Goal: Task Accomplishment & Management: Manage account settings

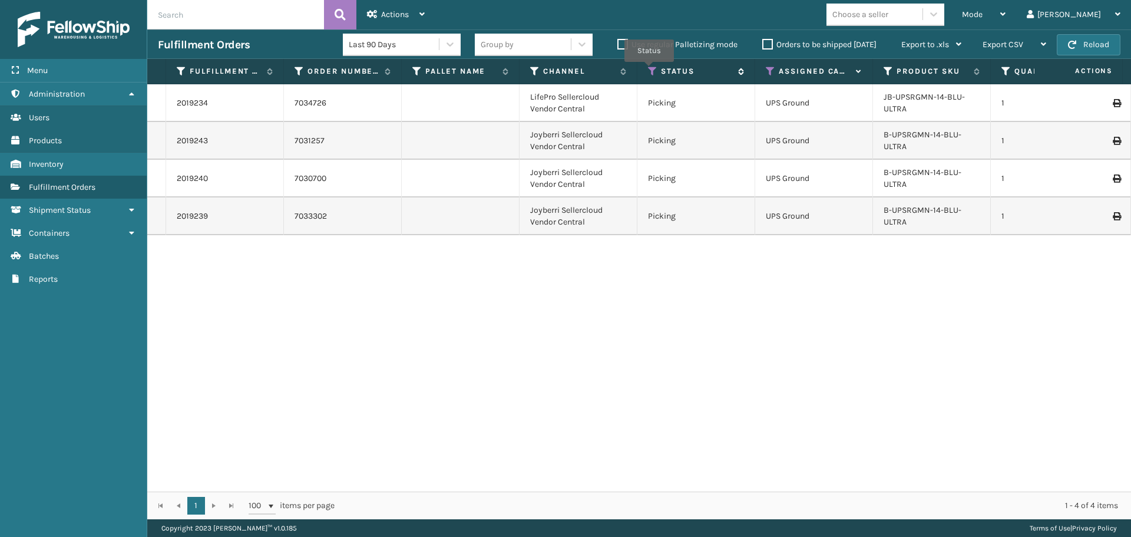
click at [649, 70] on icon at bounding box center [652, 71] width 9 height 11
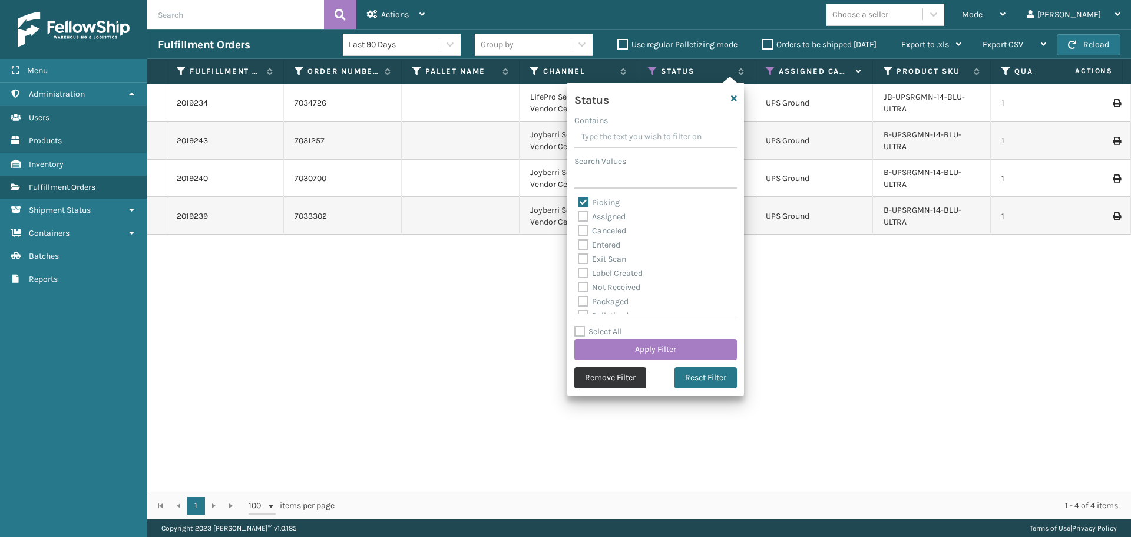
click at [625, 375] on button "Remove Filter" at bounding box center [610, 377] width 72 height 21
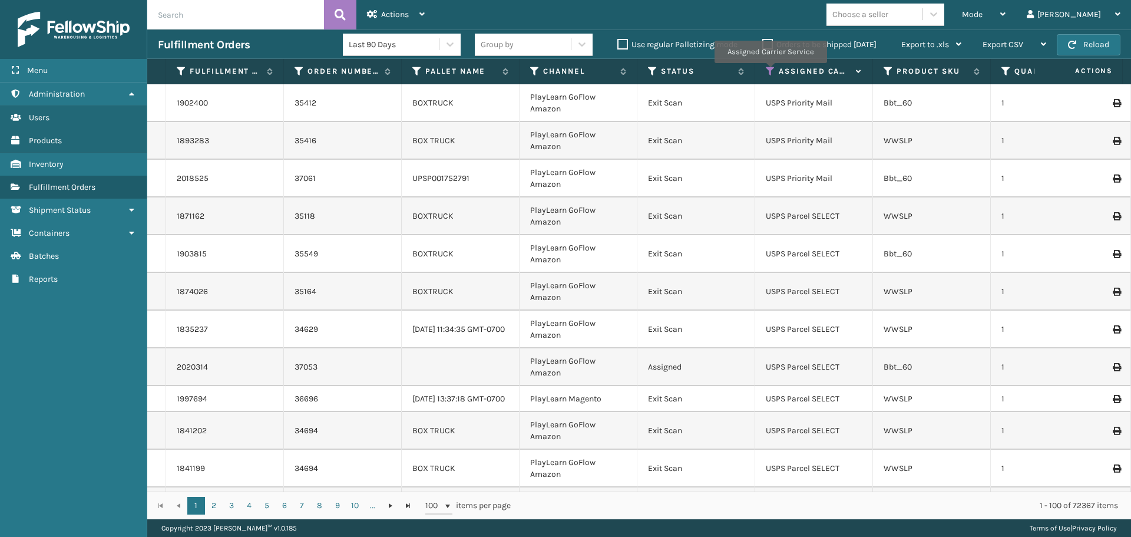
click at [770, 71] on icon at bounding box center [770, 71] width 9 height 11
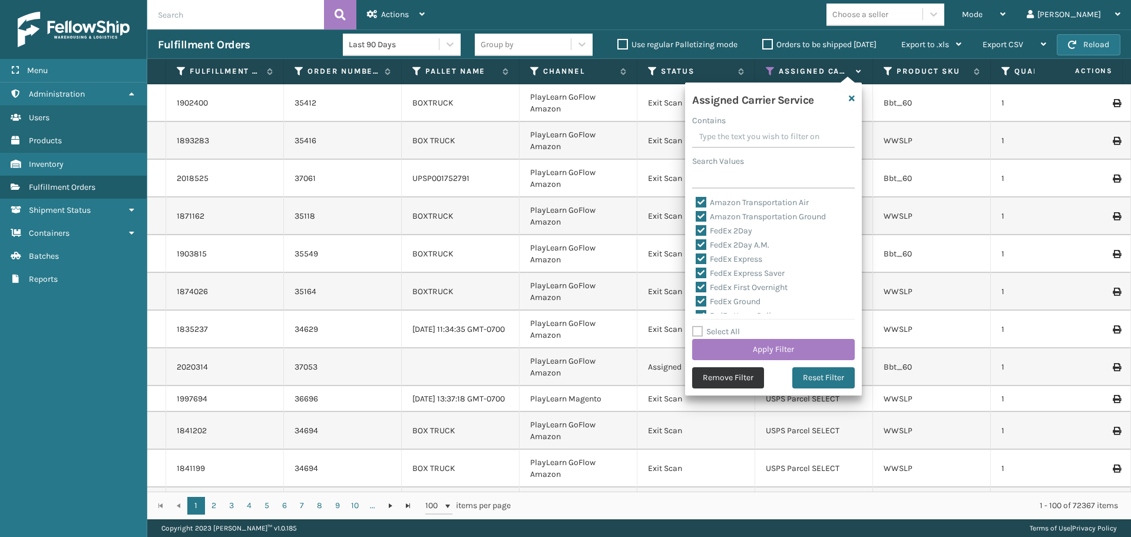
click at [715, 379] on button "Remove Filter" at bounding box center [728, 377] width 72 height 21
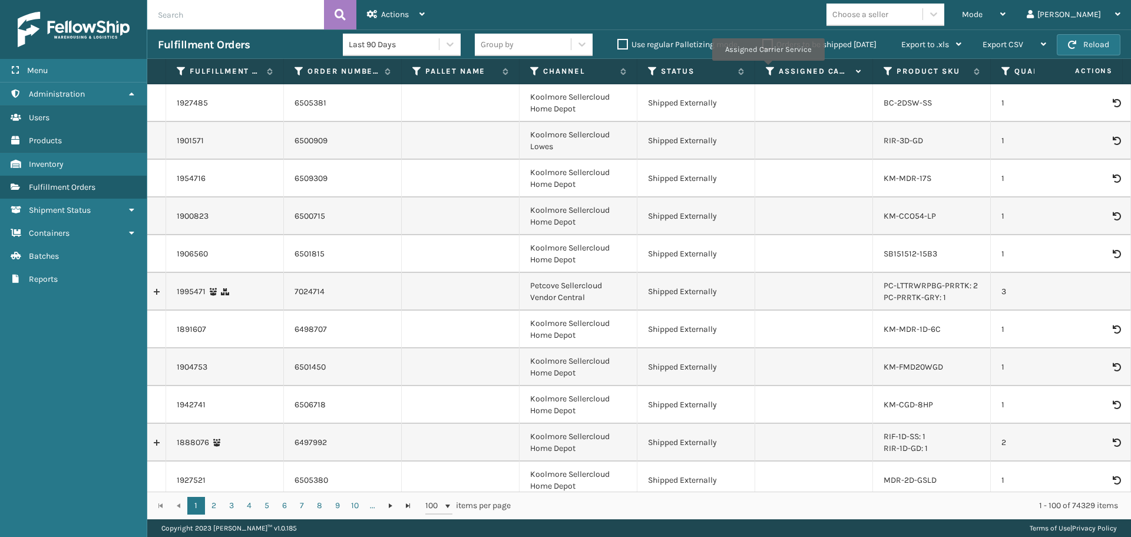
click at [768, 69] on icon at bounding box center [770, 71] width 9 height 11
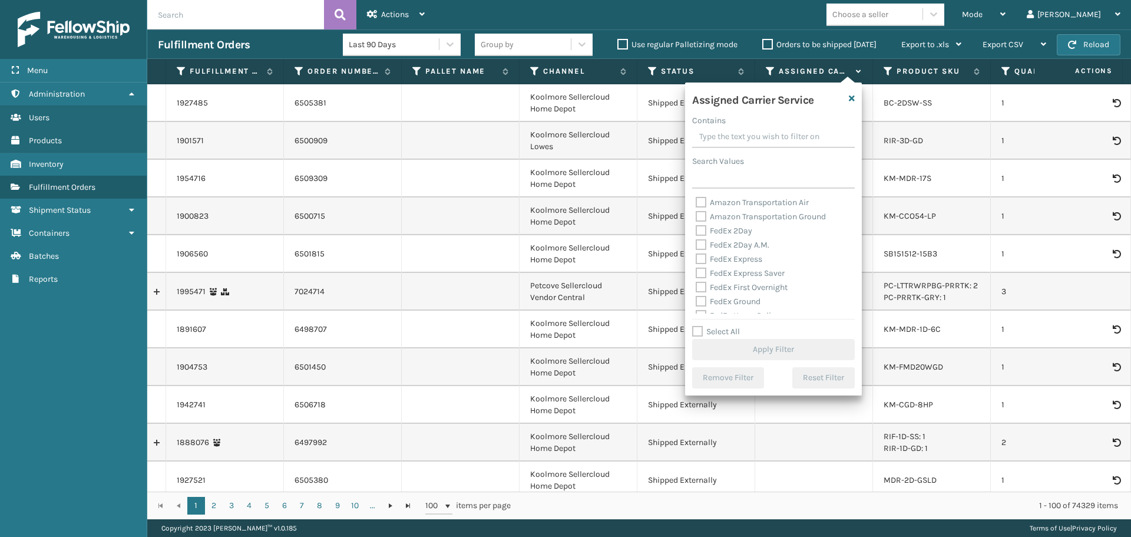
click at [699, 228] on label "FedEx 2Day" at bounding box center [724, 231] width 57 height 10
click at [696, 228] on input "FedEx 2Day" at bounding box center [696, 228] width 1 height 8
checkbox input "true"
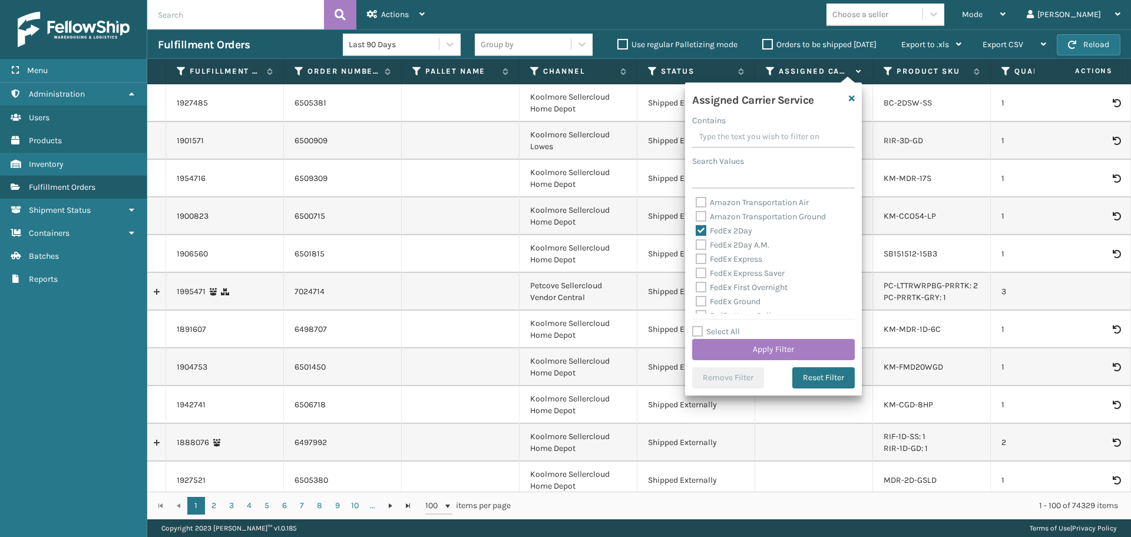
click at [699, 245] on label "FedEx 2Day A.M." at bounding box center [733, 245] width 74 height 10
click at [696, 245] on input "FedEx 2Day A.M." at bounding box center [696, 242] width 1 height 8
checkbox input "true"
click at [701, 257] on label "FedEx Express" at bounding box center [729, 259] width 67 height 10
click at [696, 257] on input "FedEx Express" at bounding box center [696, 256] width 1 height 8
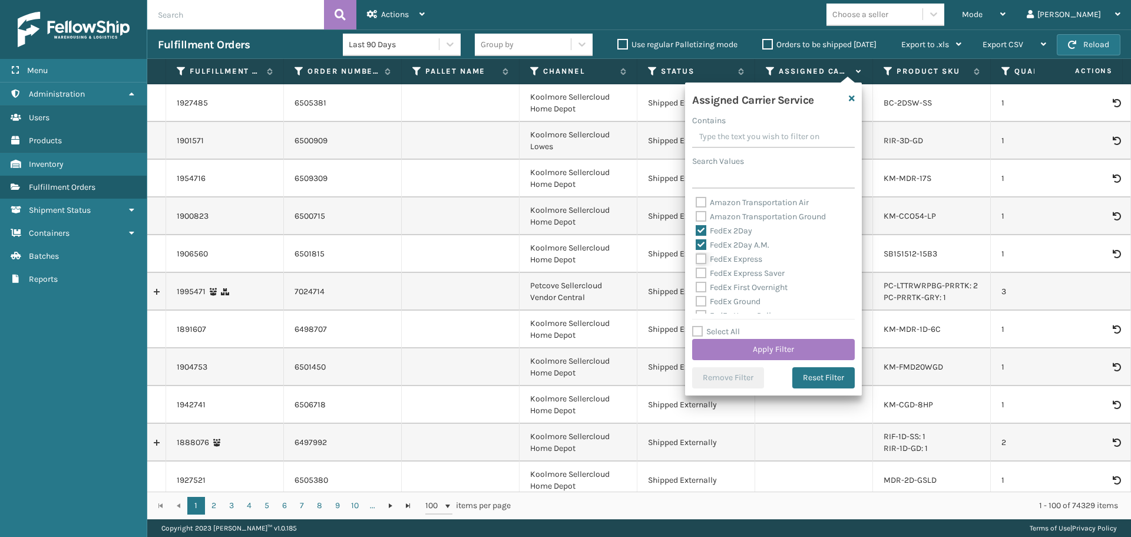
checkbox input "true"
click at [701, 272] on label "FedEx Express Saver" at bounding box center [740, 273] width 89 height 10
click at [696, 272] on input "FedEx Express Saver" at bounding box center [696, 270] width 1 height 8
checkbox input "true"
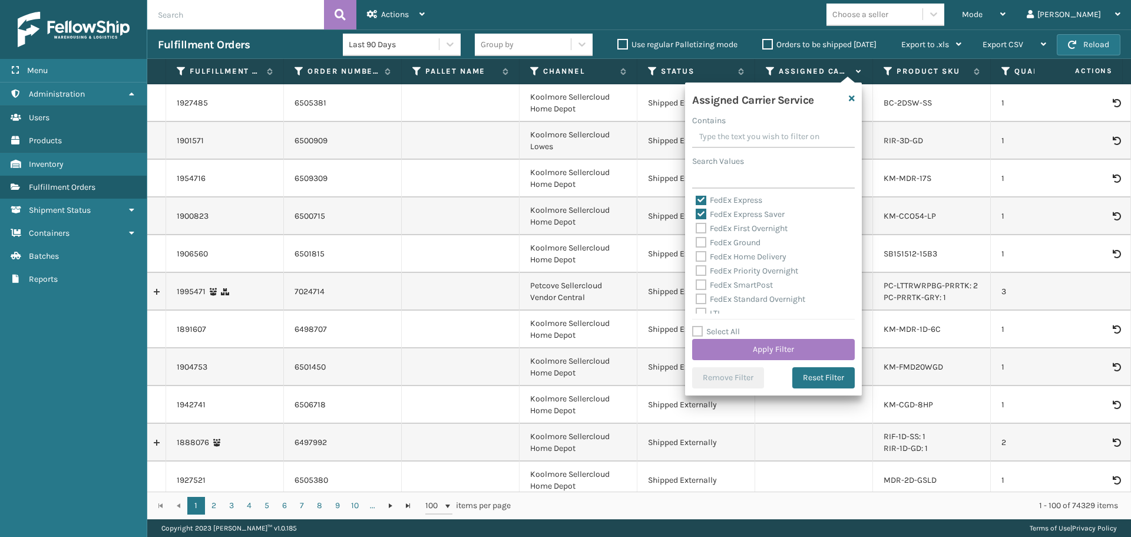
click at [700, 228] on label "FedEx First Overnight" at bounding box center [742, 228] width 92 height 10
click at [696, 228] on input "FedEx First Overnight" at bounding box center [696, 226] width 1 height 8
checkbox input "true"
click at [701, 242] on label "FedEx Ground" at bounding box center [728, 242] width 65 height 10
click at [696, 242] on input "FedEx Ground" at bounding box center [696, 240] width 1 height 8
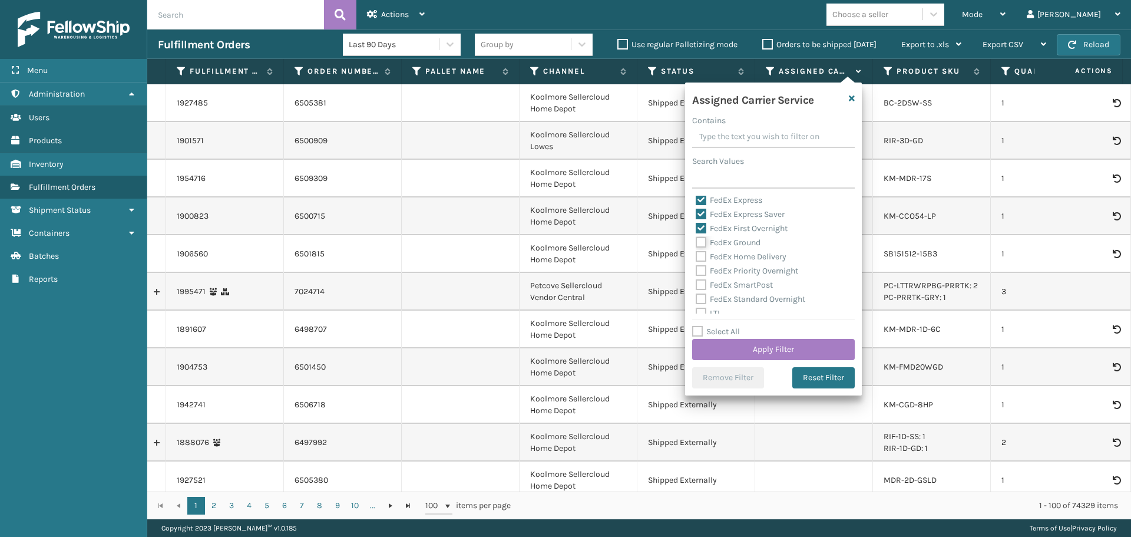
checkbox input "true"
click at [701, 256] on label "FedEx Home Delivery" at bounding box center [741, 257] width 91 height 10
click at [696, 256] on input "FedEx Home Delivery" at bounding box center [696, 254] width 1 height 8
checkbox input "true"
click at [701, 269] on label "FedEx Priority Overnight" at bounding box center [747, 271] width 103 height 10
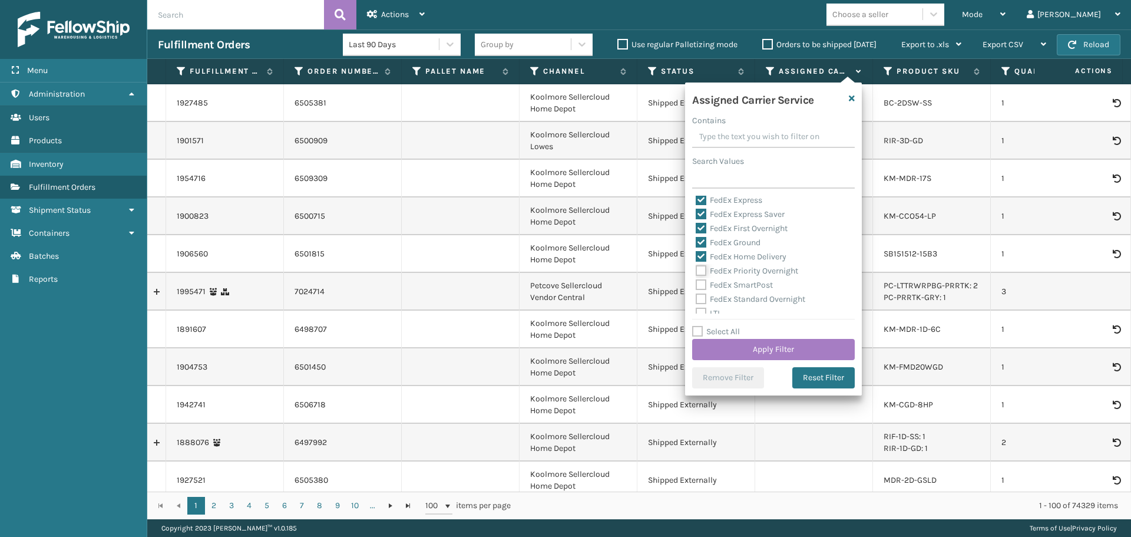
click at [696, 269] on input "FedEx Priority Overnight" at bounding box center [696, 268] width 1 height 8
checkbox input "true"
click at [699, 282] on label "FedEx SmartPost" at bounding box center [734, 285] width 77 height 10
click at [696, 282] on input "FedEx SmartPost" at bounding box center [696, 282] width 1 height 8
checkbox input "true"
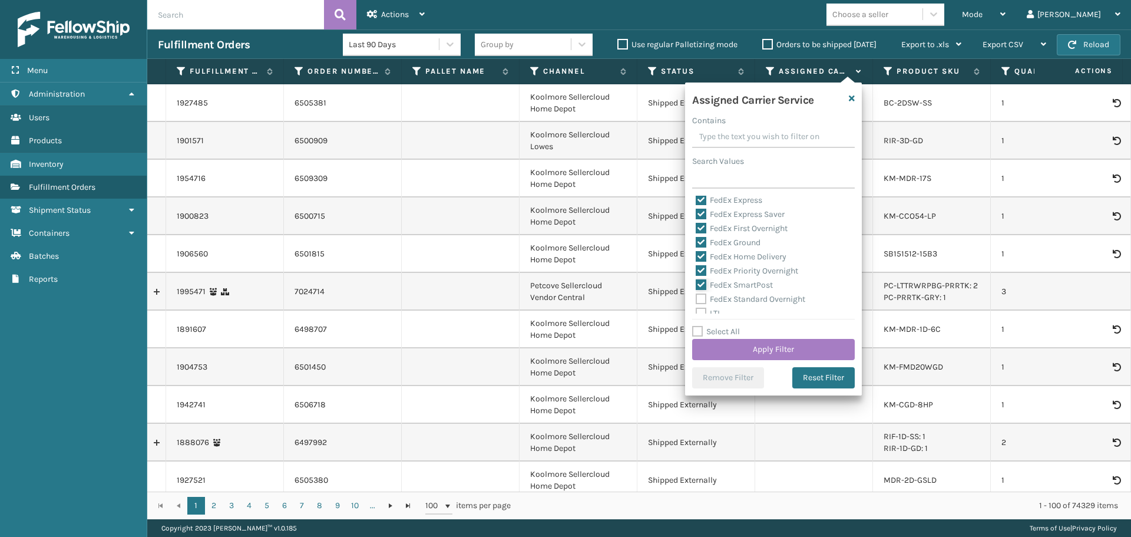
scroll to position [118, 0]
click at [698, 241] on label "FedEx Standard Overnight" at bounding box center [751, 240] width 110 height 10
click at [696, 241] on input "FedEx Standard Overnight" at bounding box center [696, 237] width 1 height 8
checkbox input "true"
click at [773, 355] on button "Apply Filter" at bounding box center [773, 349] width 163 height 21
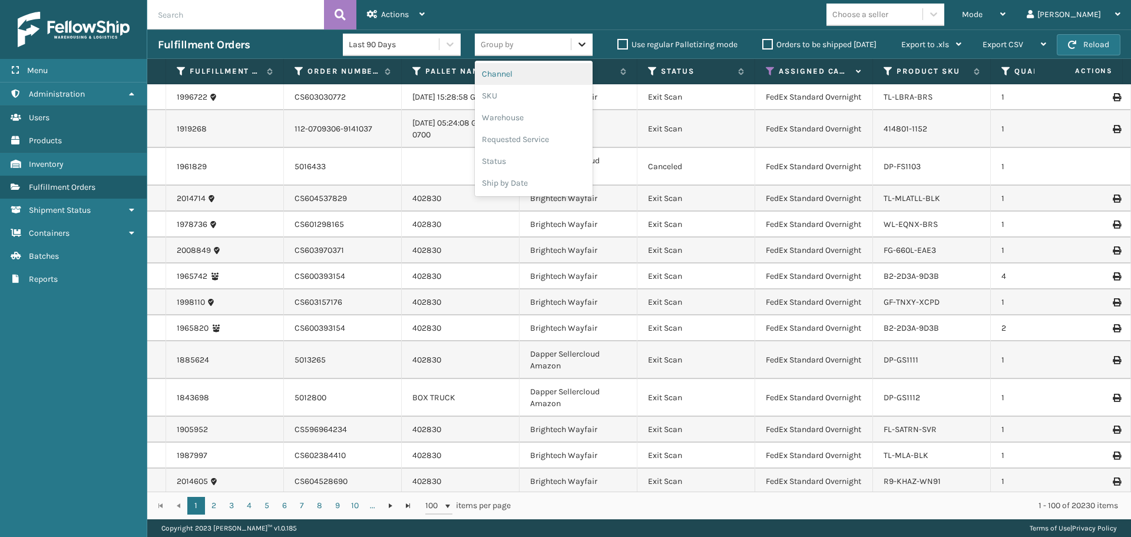
click at [579, 47] on icon at bounding box center [582, 44] width 12 height 12
click at [561, 100] on div "SKU" at bounding box center [534, 96] width 118 height 22
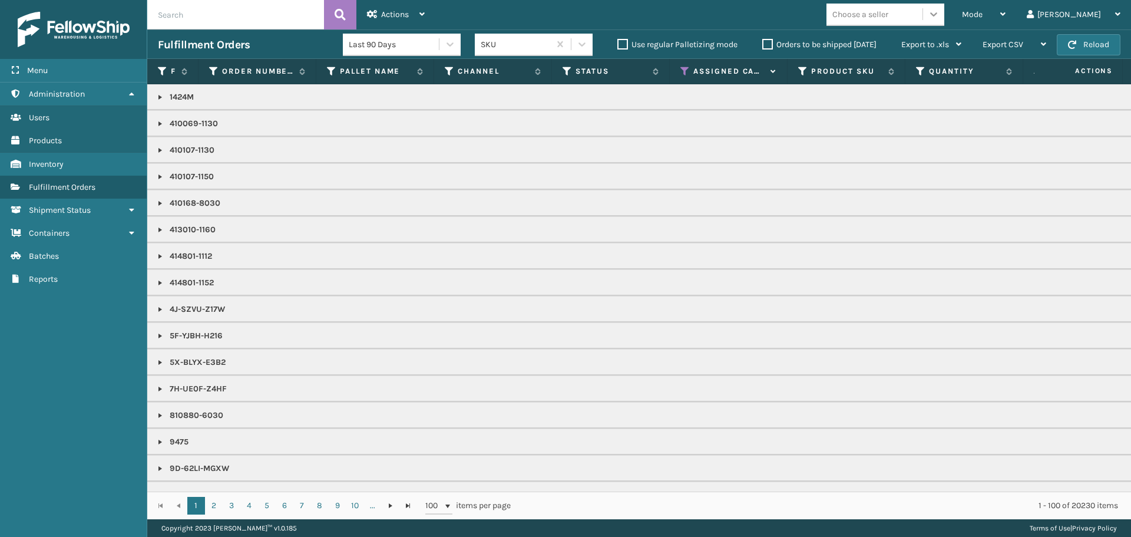
click at [945, 13] on div at bounding box center [933, 14] width 21 height 21
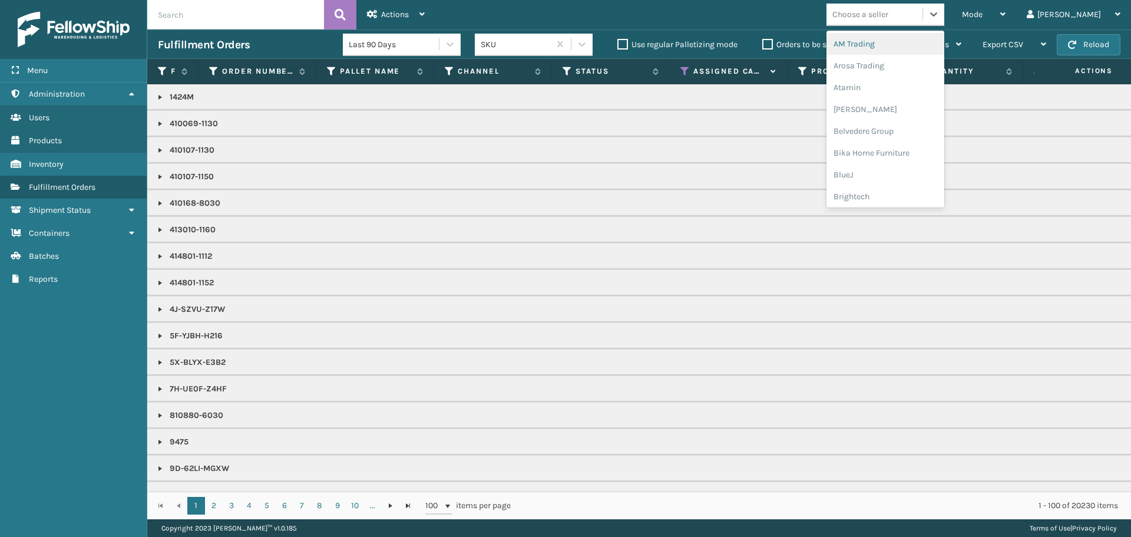
click at [926, 48] on div "AM Trading" at bounding box center [886, 44] width 118 height 22
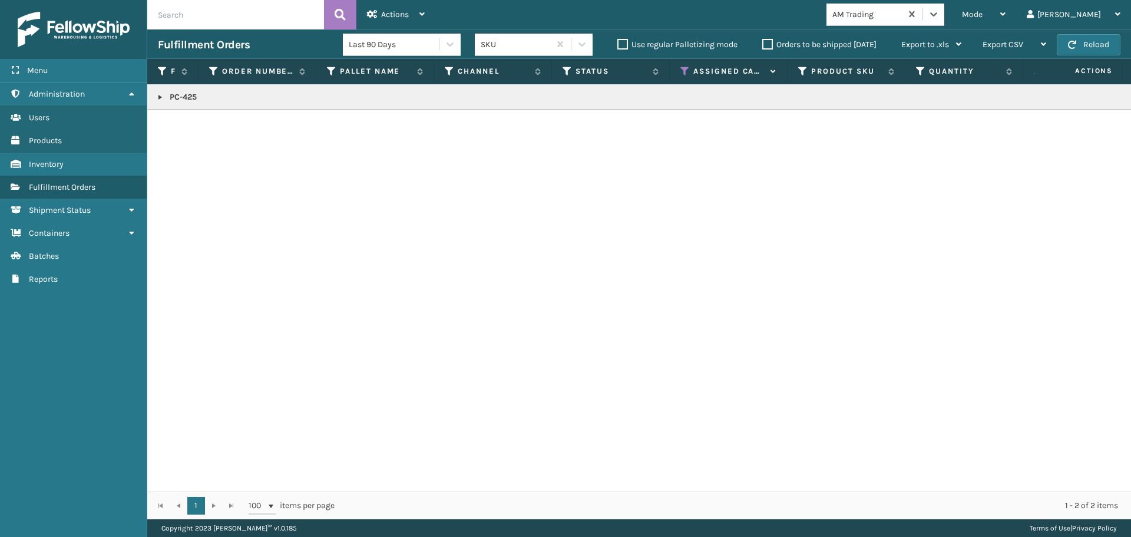
click at [158, 96] on link at bounding box center [160, 97] width 9 height 9
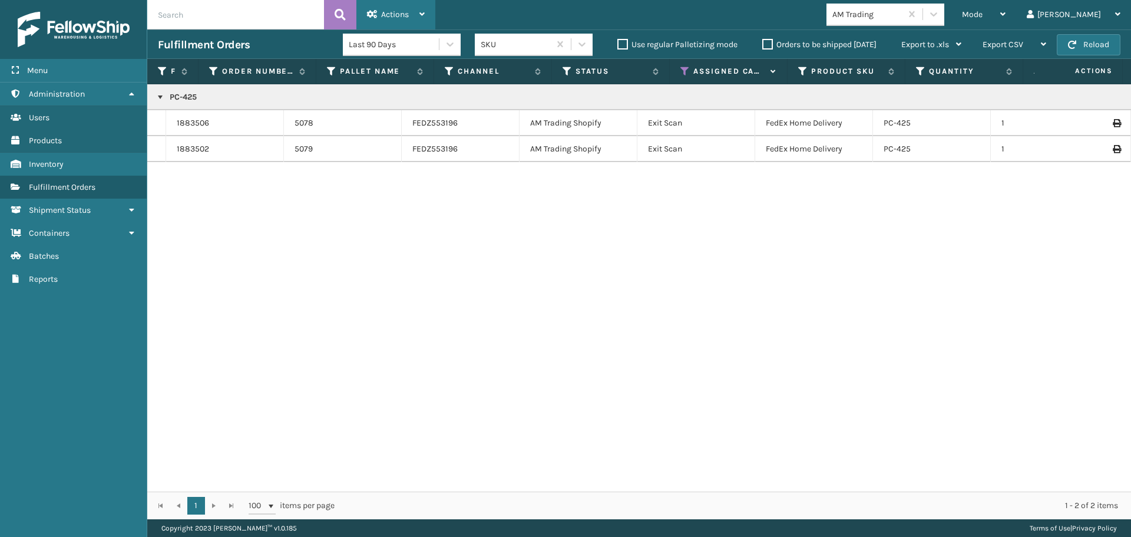
click at [385, 13] on span "Actions" at bounding box center [395, 14] width 28 height 10
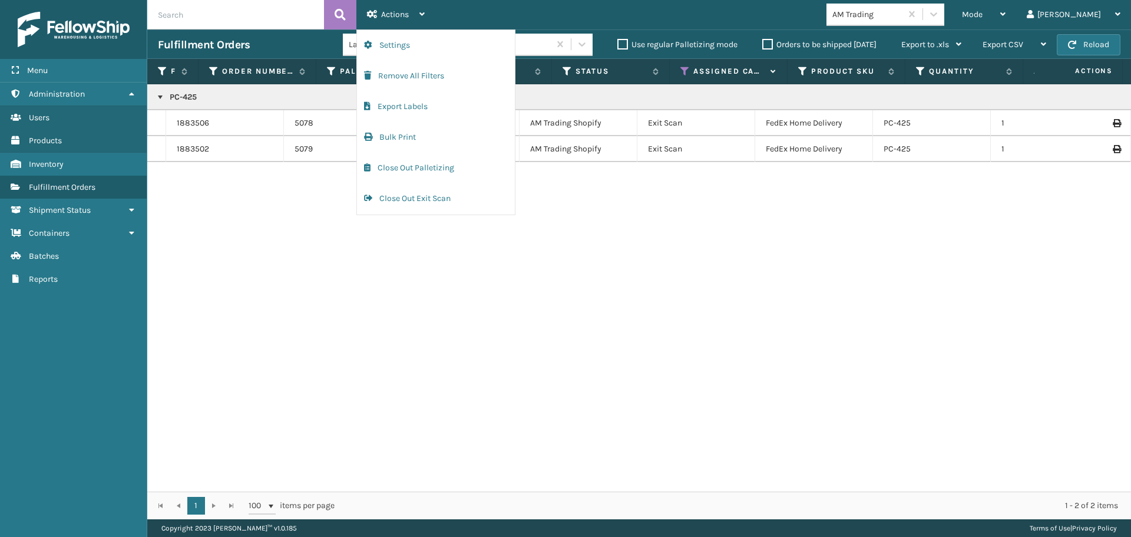
click at [751, 325] on div "PC-425 1883506 5078 FEDZ553196 AM Trading Shopify Exit Scan FedEx Home Delivery…" at bounding box center [639, 287] width 984 height 407
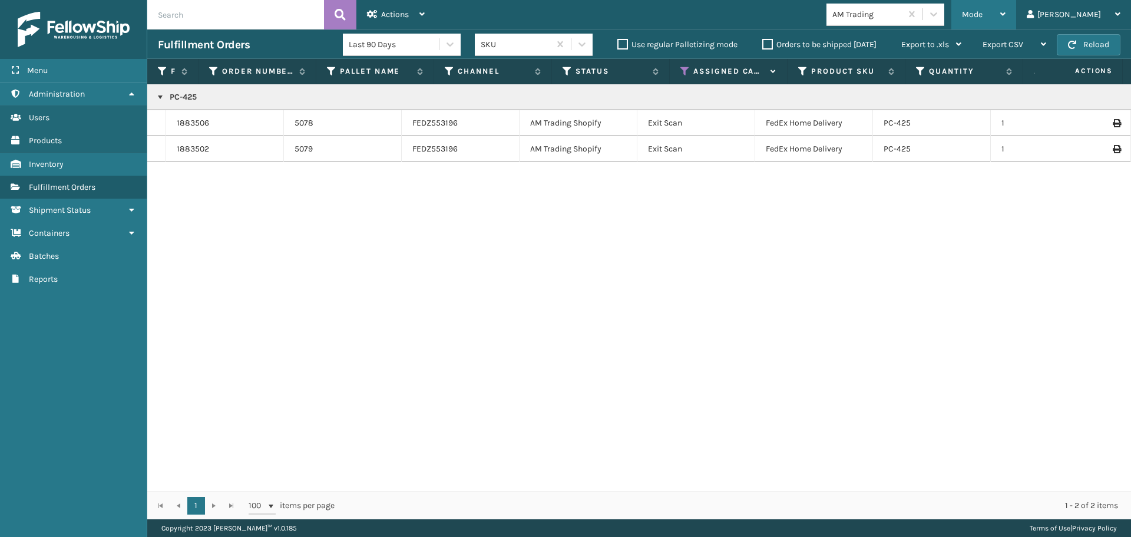
click at [983, 19] on span "Mode" at bounding box center [972, 14] width 21 height 10
click at [986, 234] on div "PC-425 1883506 5078 FEDZ553196 AM Trading Shopify Exit Scan FedEx Home Delivery…" at bounding box center [639, 287] width 984 height 407
click at [403, 5] on div "Actions" at bounding box center [396, 14] width 58 height 29
click at [625, 265] on div "PC-425 1883506 5078 FEDZ553196 AM Trading Shopify Exit Scan FedEx Home Delivery…" at bounding box center [639, 287] width 984 height 407
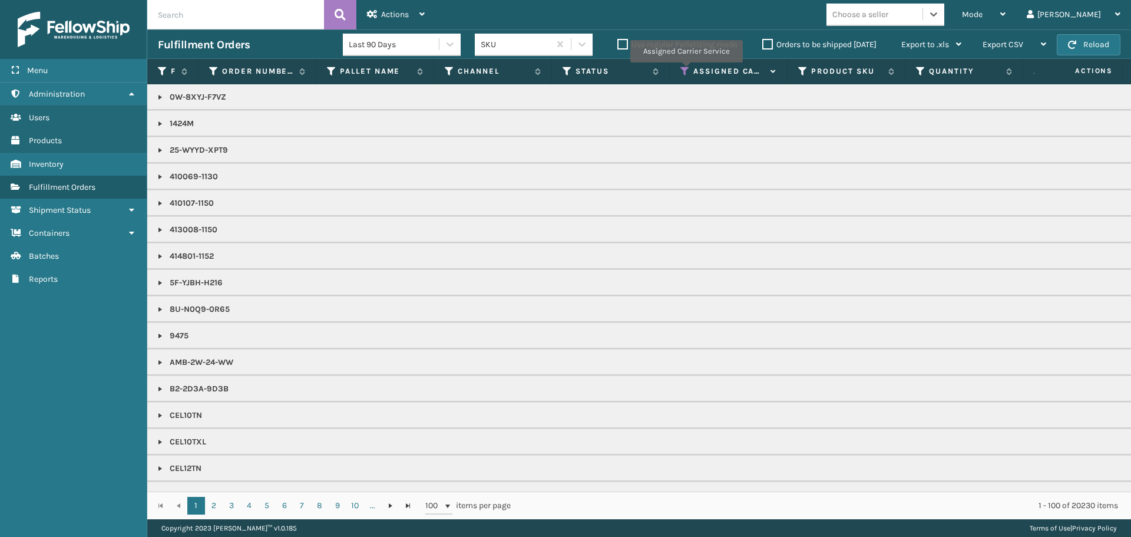
click at [686, 71] on icon at bounding box center [685, 71] width 9 height 11
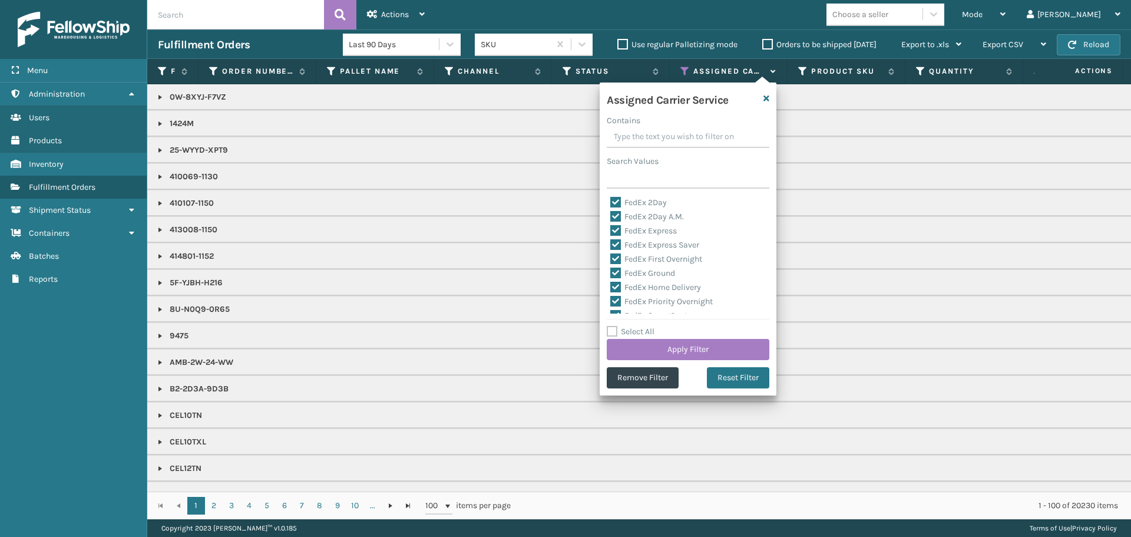
click at [768, 44] on label "Orders to be shipped [DATE]" at bounding box center [819, 44] width 114 height 10
click at [763, 44] on input "Orders to be shipped [DATE]" at bounding box center [762, 42] width 1 height 8
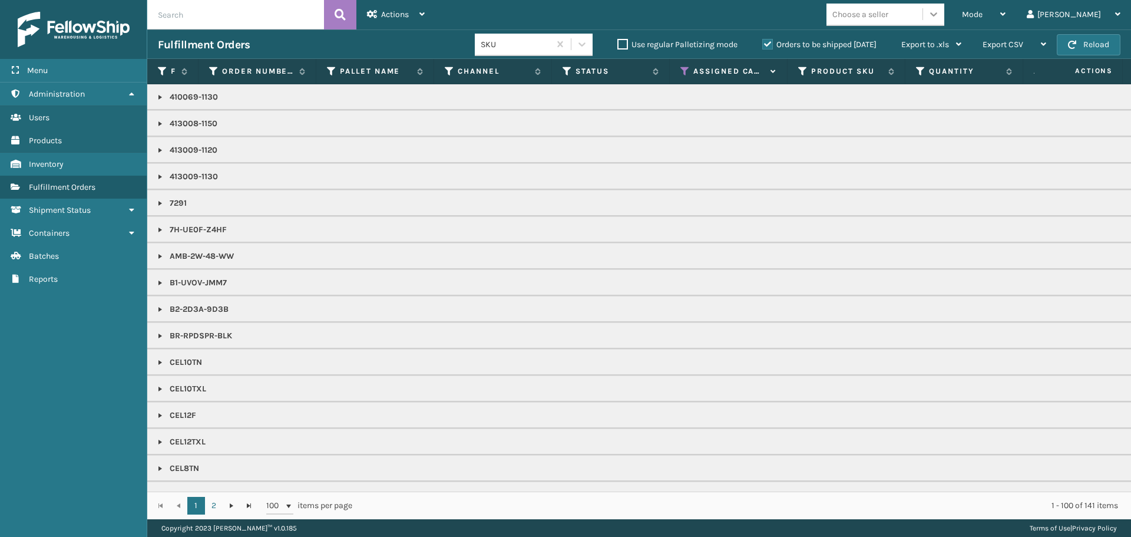
click at [940, 17] on icon at bounding box center [934, 14] width 12 height 12
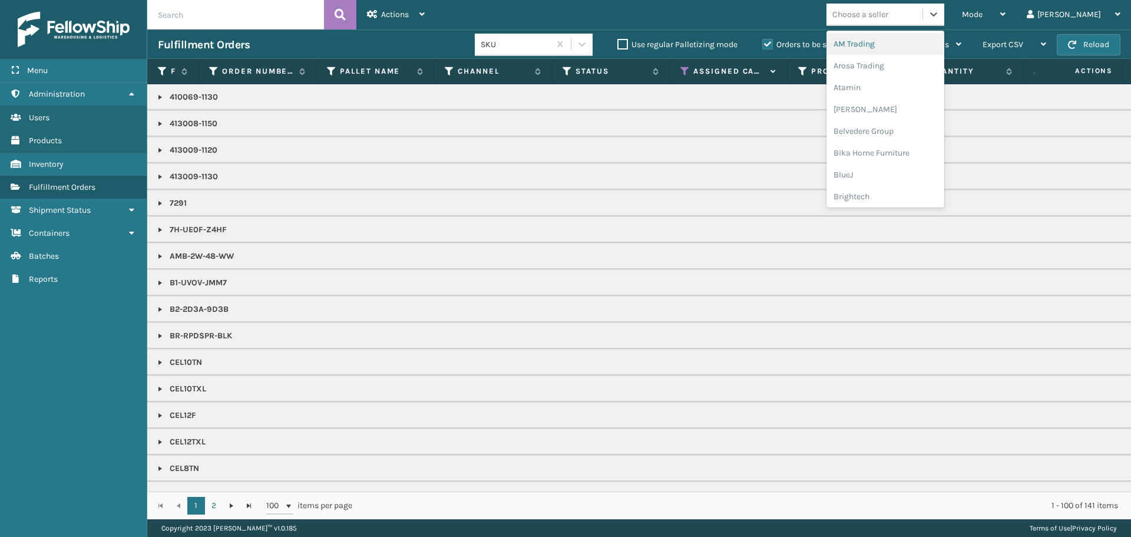
click at [935, 50] on div "AM Trading" at bounding box center [886, 44] width 118 height 22
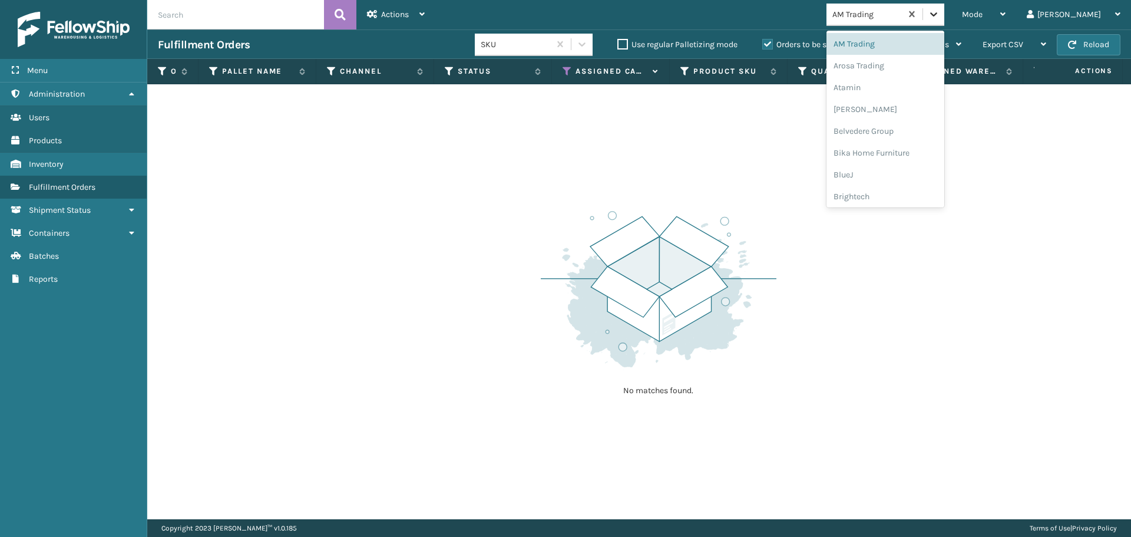
click at [937, 14] on icon at bounding box center [933, 14] width 7 height 4
click at [937, 61] on div "Arosa Trading" at bounding box center [886, 66] width 118 height 22
click at [940, 13] on icon at bounding box center [934, 14] width 12 height 12
click at [945, 83] on div "Atamin" at bounding box center [886, 88] width 118 height 22
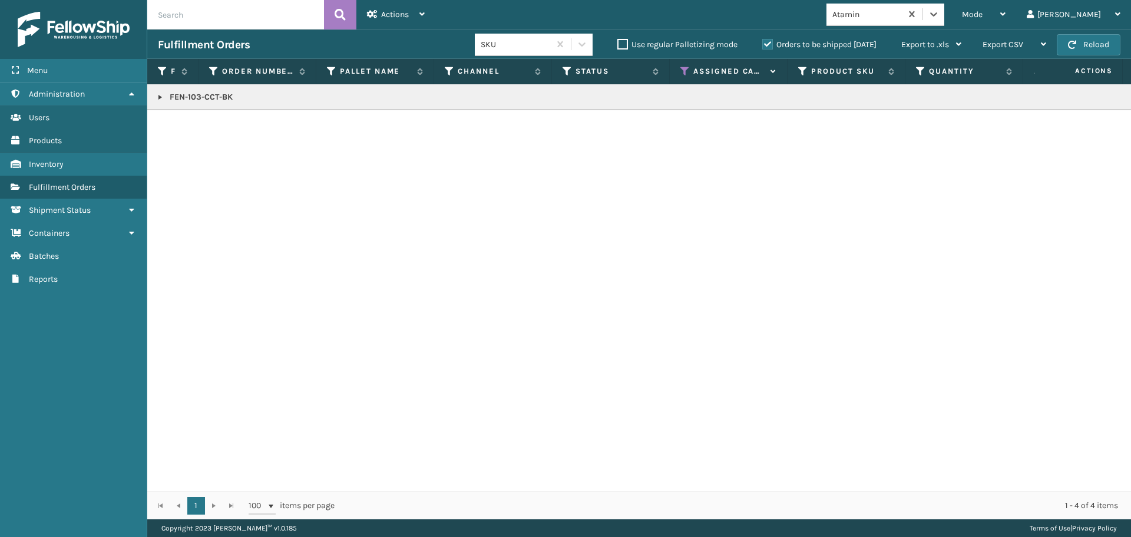
click at [157, 97] on link at bounding box center [160, 97] width 9 height 9
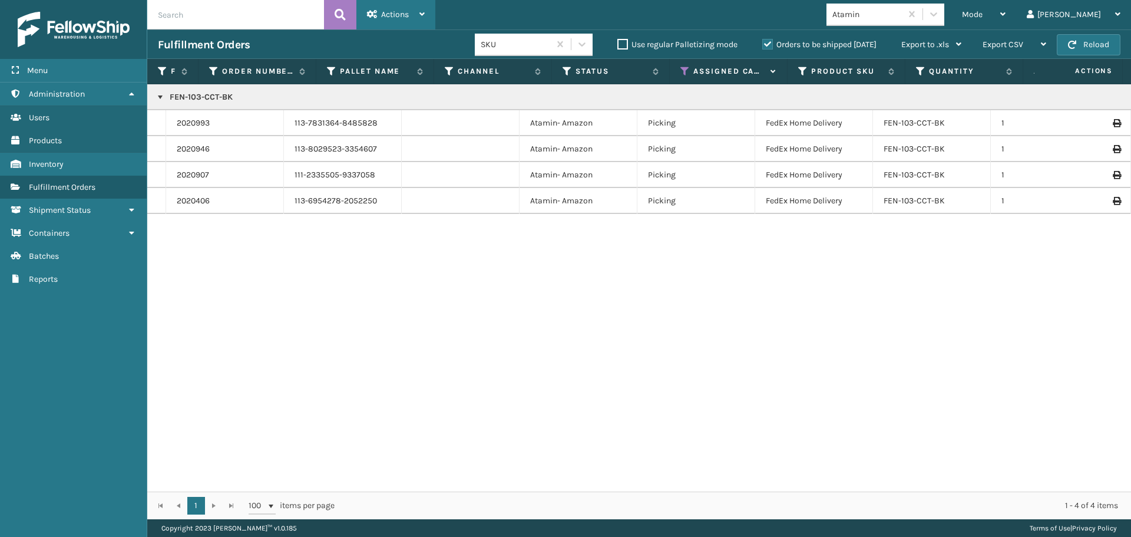
click at [397, 10] on span "Actions" at bounding box center [395, 14] width 28 height 10
click at [530, 319] on div "FEN-103-CCT-BK 2020993 113-7831364-8485828 Atamin- Amazon Picking FedEx Home De…" at bounding box center [639, 287] width 984 height 407
click at [766, 44] on label "Orders to be shipped [DATE]" at bounding box center [819, 44] width 114 height 10
click at [763, 44] on input "Orders to be shipped [DATE]" at bounding box center [762, 42] width 1 height 8
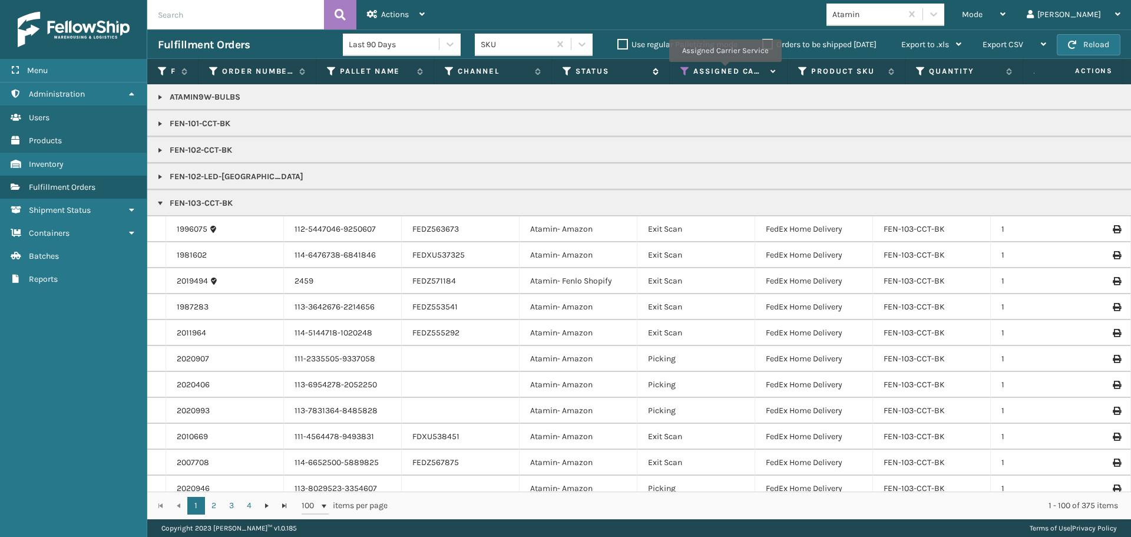
click at [566, 75] on icon at bounding box center [567, 71] width 9 height 11
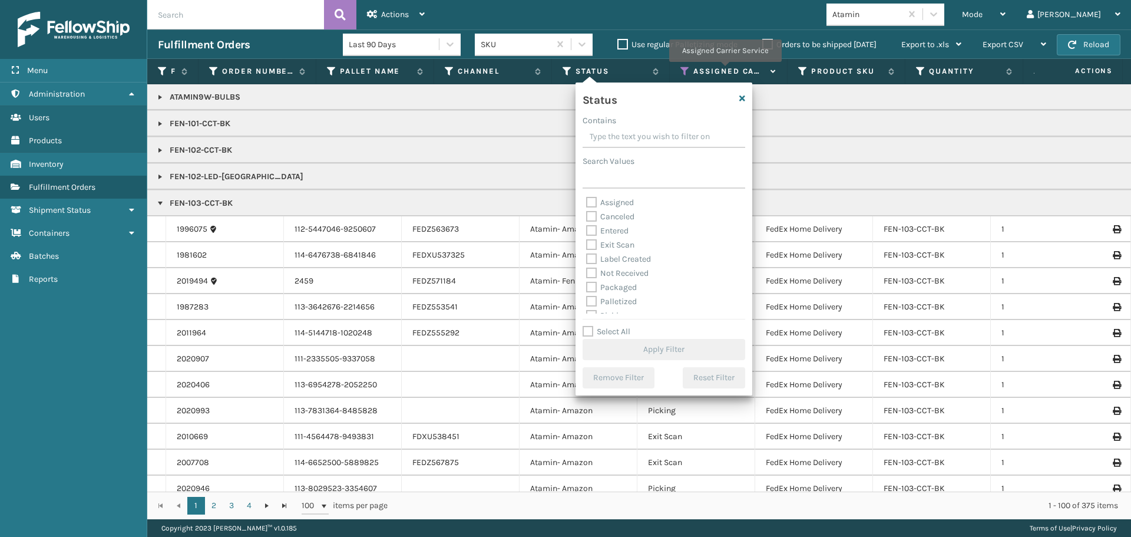
click at [589, 200] on label "Assigned" at bounding box center [610, 202] width 48 height 10
click at [587, 200] on input "Assigned" at bounding box center [586, 200] width 1 height 8
checkbox input "true"
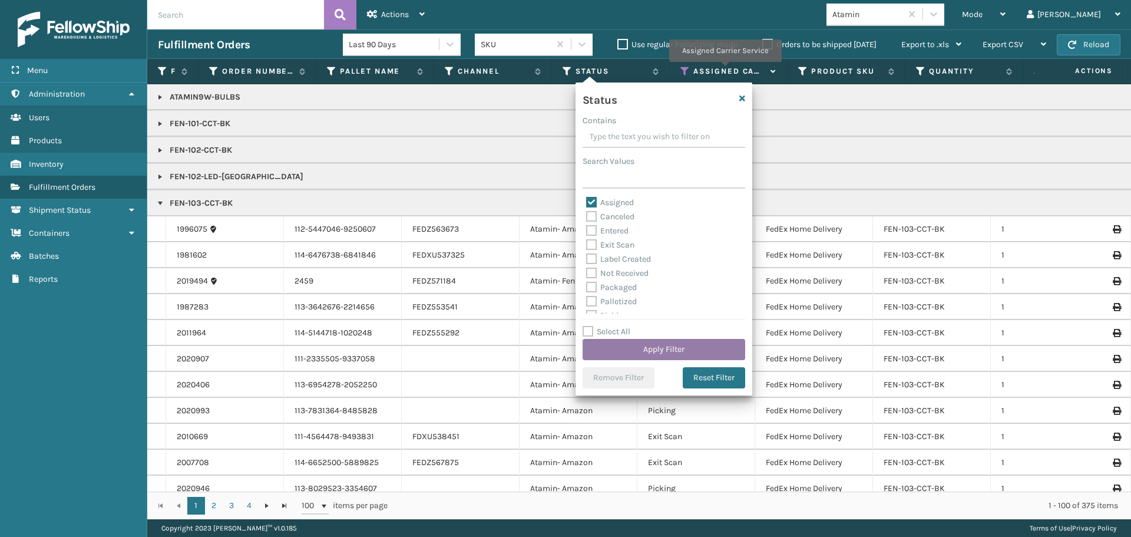
click at [698, 351] on button "Apply Filter" at bounding box center [664, 349] width 163 height 21
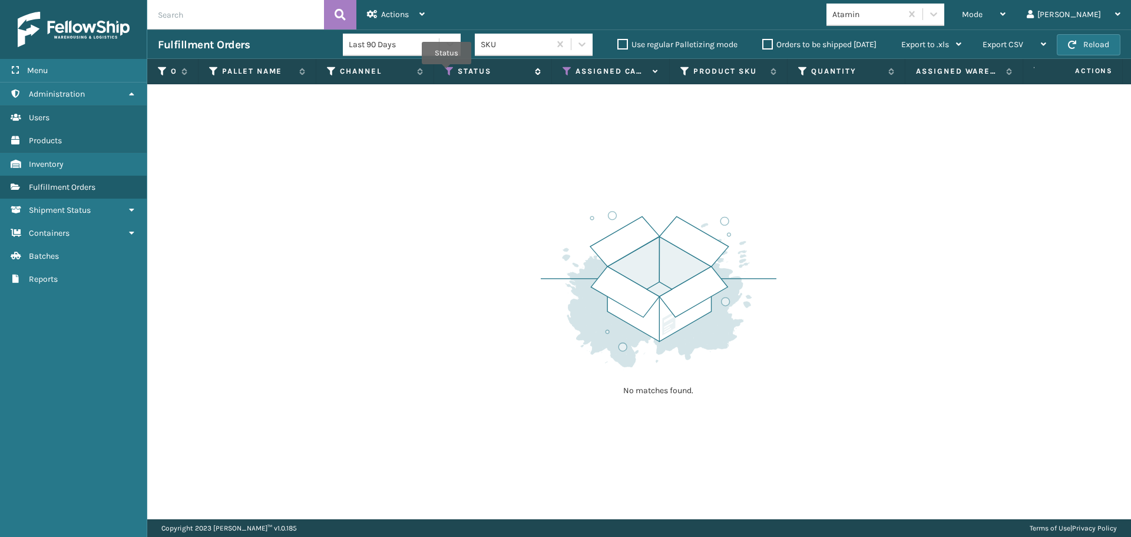
click at [447, 72] on icon at bounding box center [449, 71] width 9 height 11
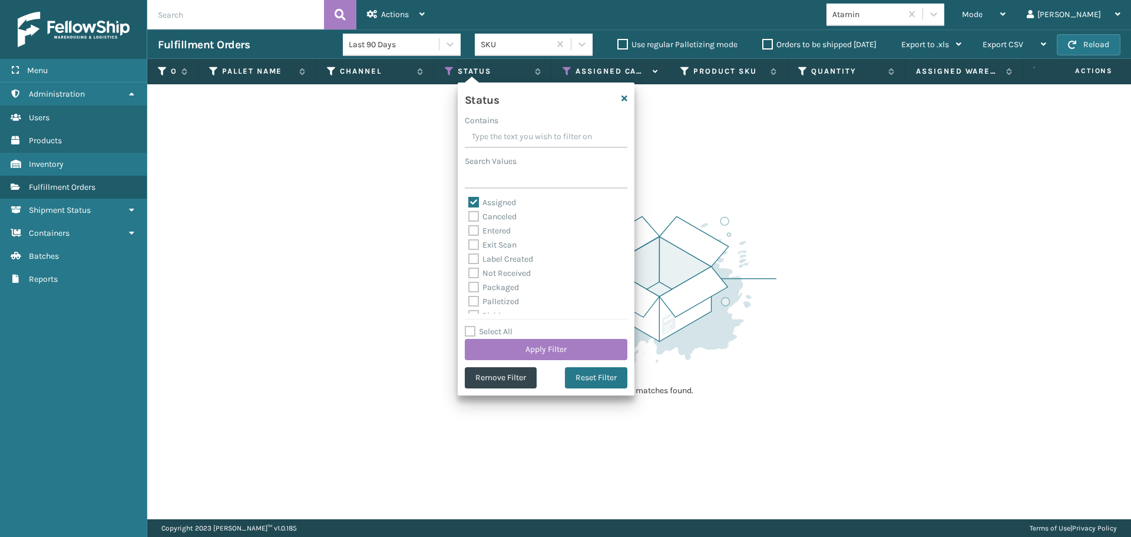
click at [472, 200] on label "Assigned" at bounding box center [492, 202] width 48 height 10
click at [469, 200] on input "Assigned" at bounding box center [468, 200] width 1 height 8
checkbox input "false"
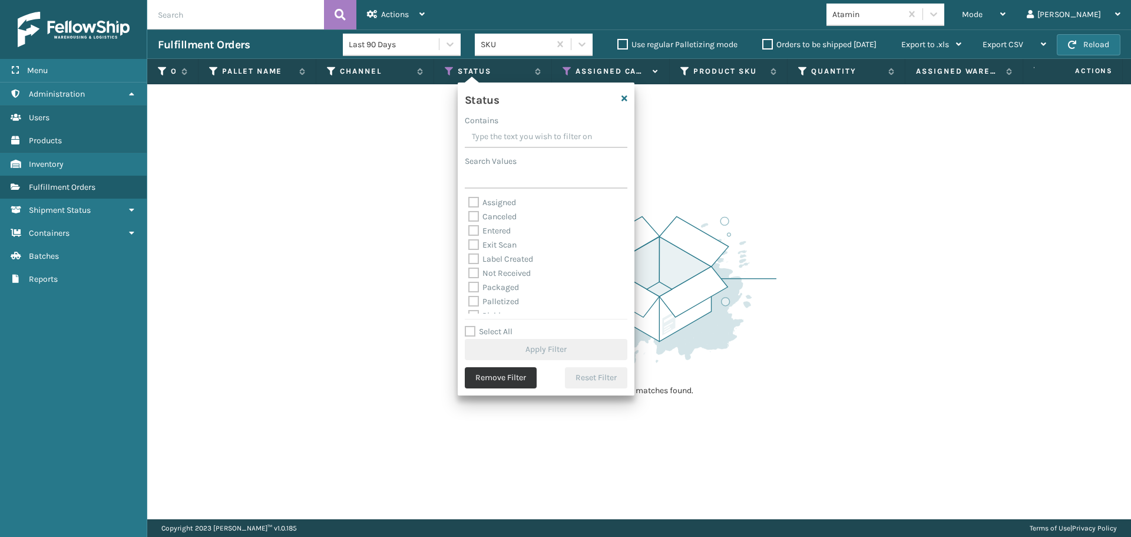
click at [512, 378] on button "Remove Filter" at bounding box center [501, 377] width 72 height 21
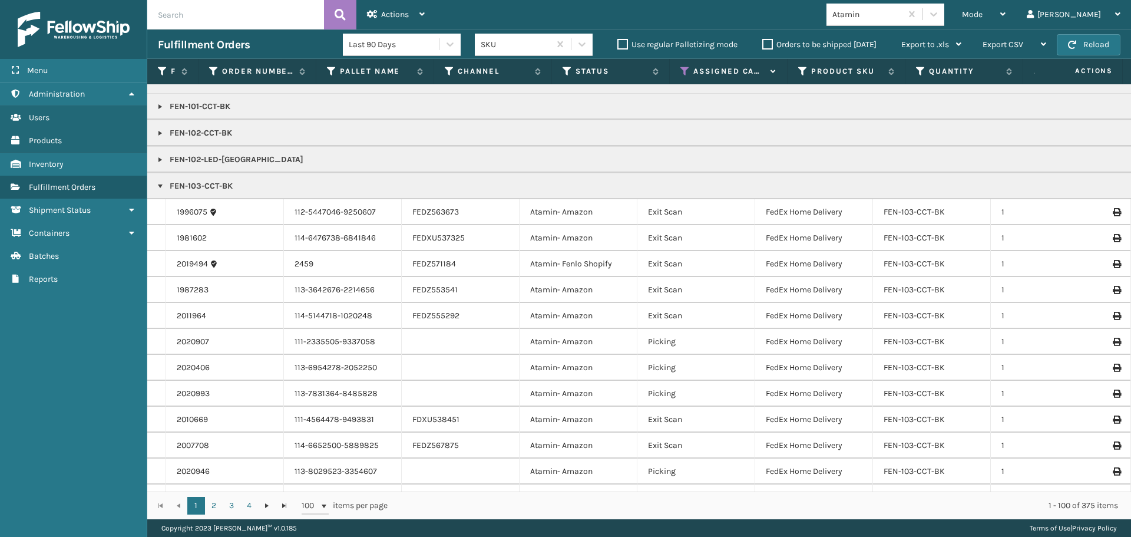
scroll to position [0, 0]
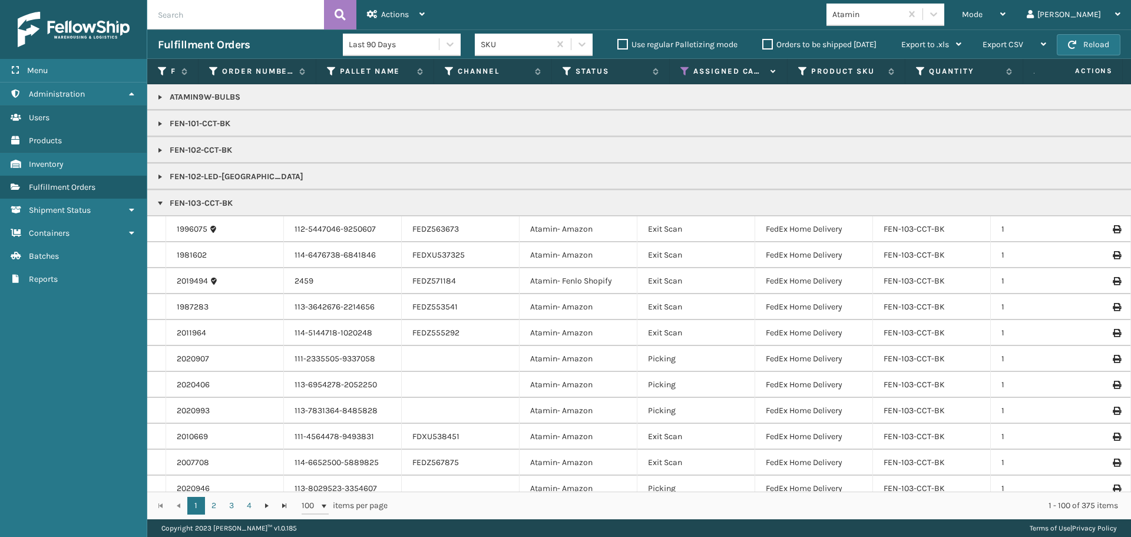
click at [767, 43] on label "Orders to be shipped [DATE]" at bounding box center [819, 44] width 114 height 10
click at [763, 43] on input "Orders to be shipped [DATE]" at bounding box center [762, 42] width 1 height 8
